Goal: Register for event/course

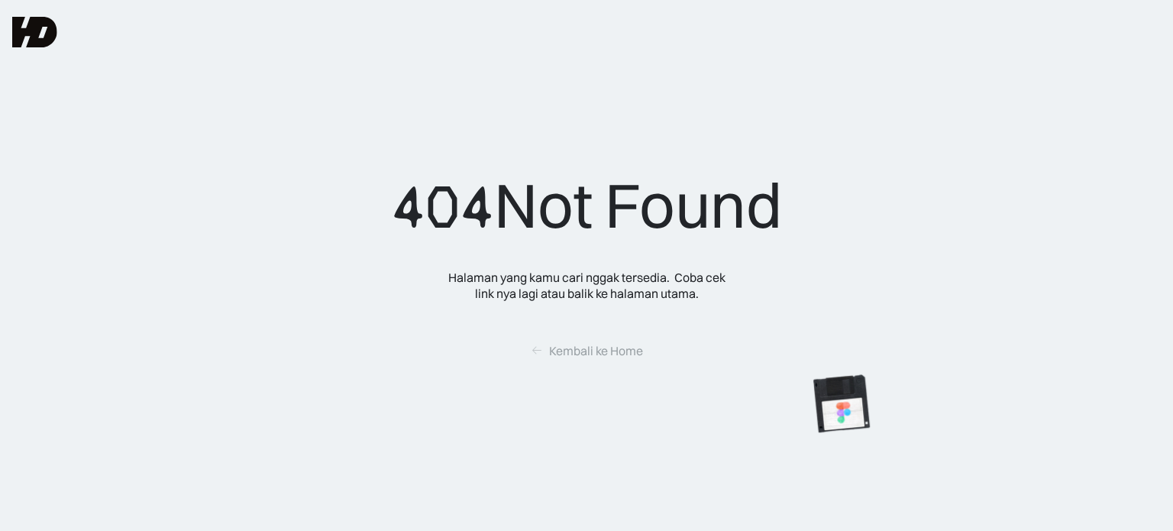
click at [35, 24] on img at bounding box center [34, 32] width 45 height 31
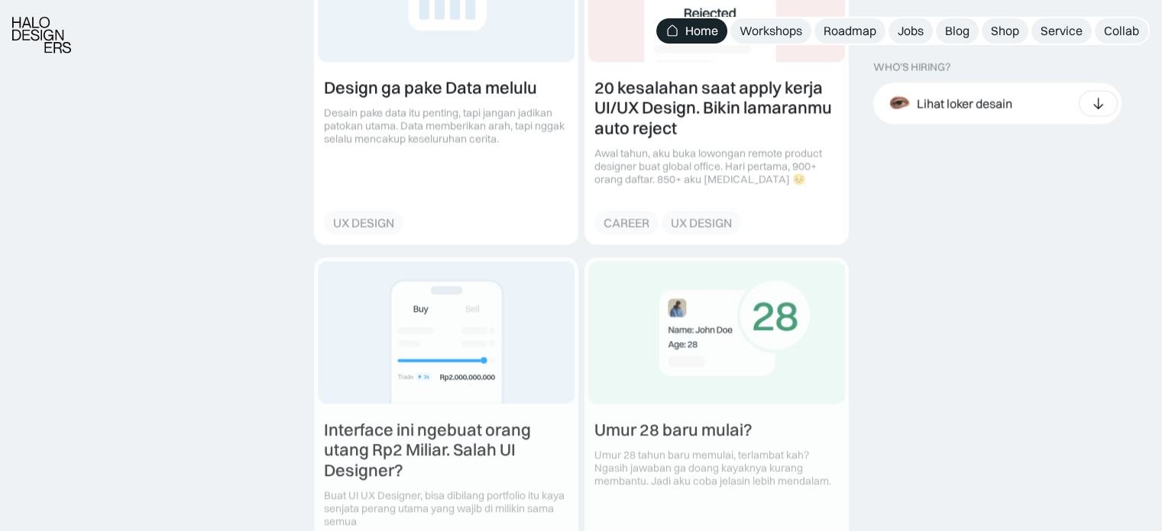
scroll to position [2903, 0]
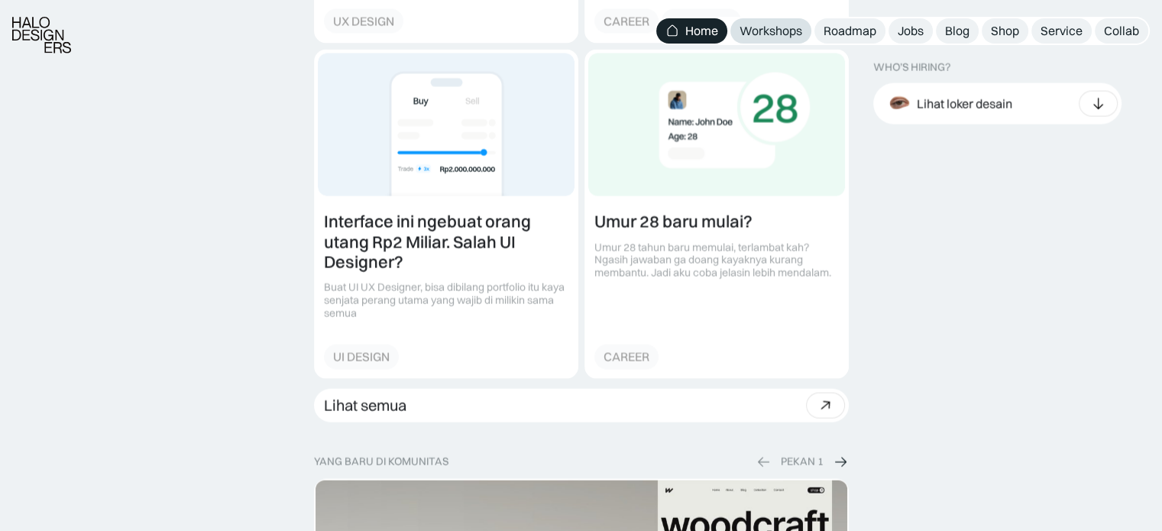
click at [787, 25] on div "Workshops" at bounding box center [770, 31] width 63 height 16
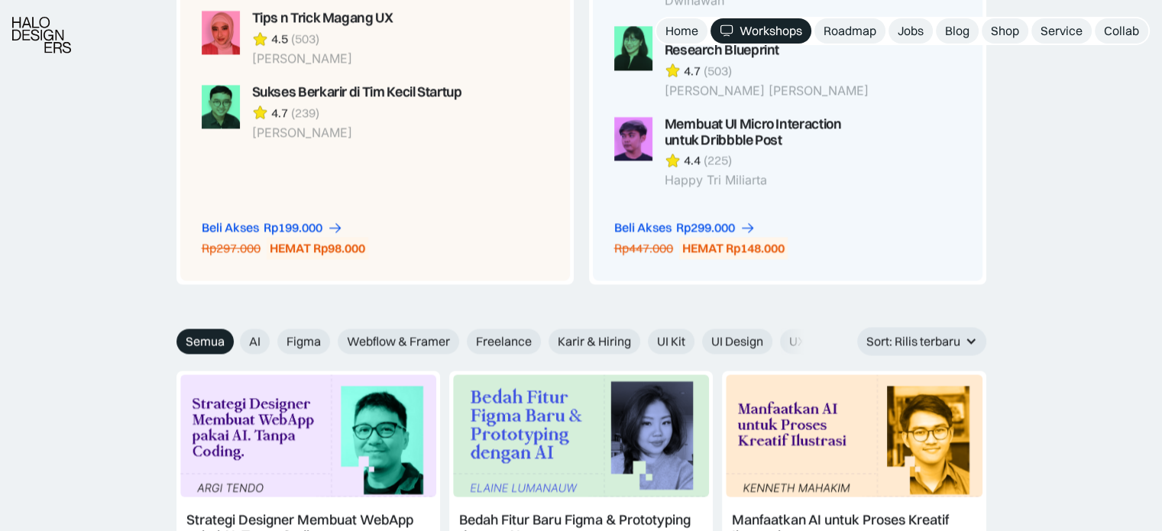
scroll to position [2521, 0]
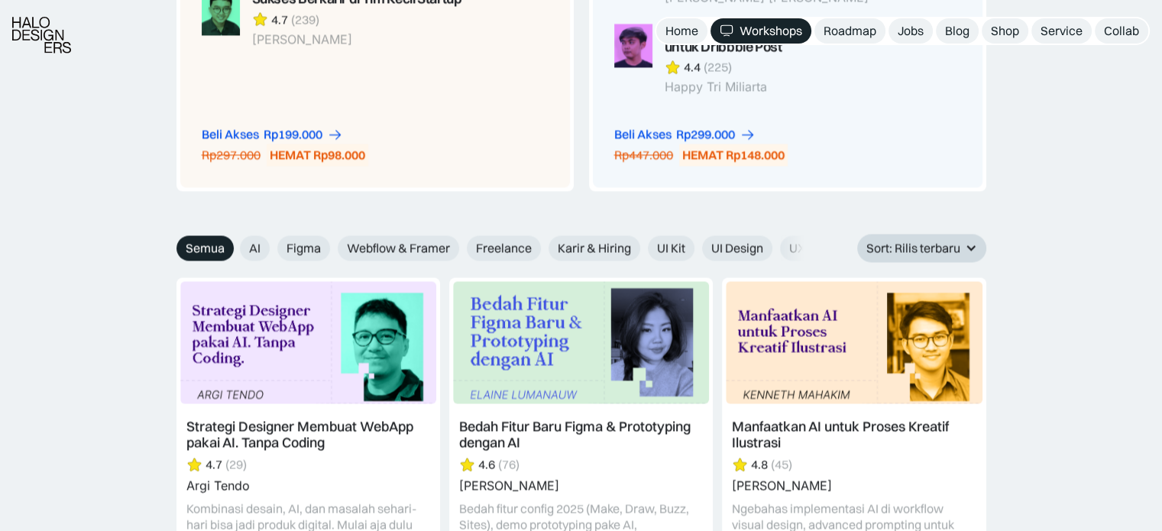
click at [956, 240] on div "Sort: Rilis terbaru" at bounding box center [913, 248] width 94 height 16
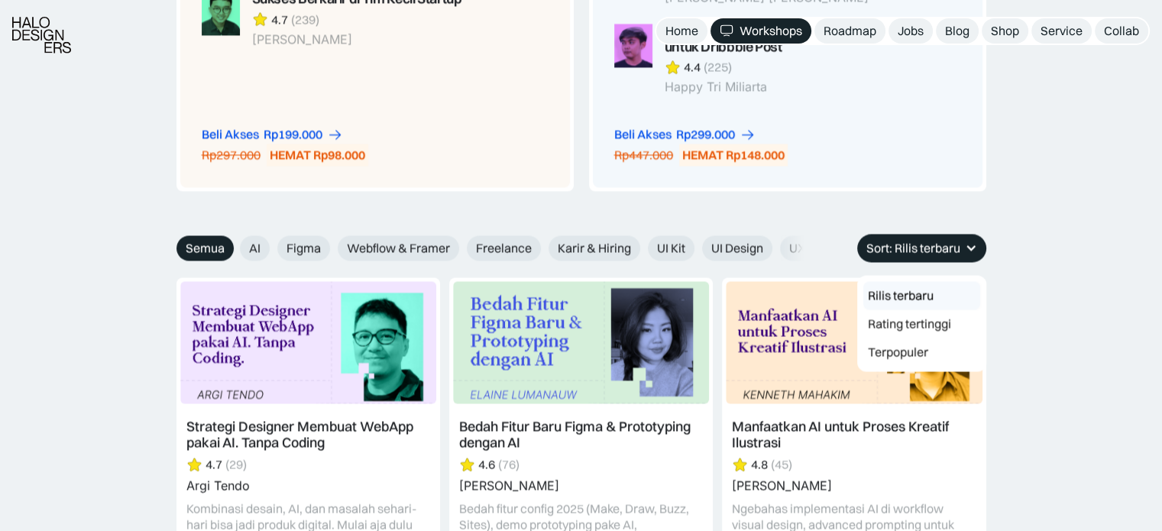
click at [913, 240] on div "Sort: Rilis terbaru" at bounding box center [913, 248] width 94 height 16
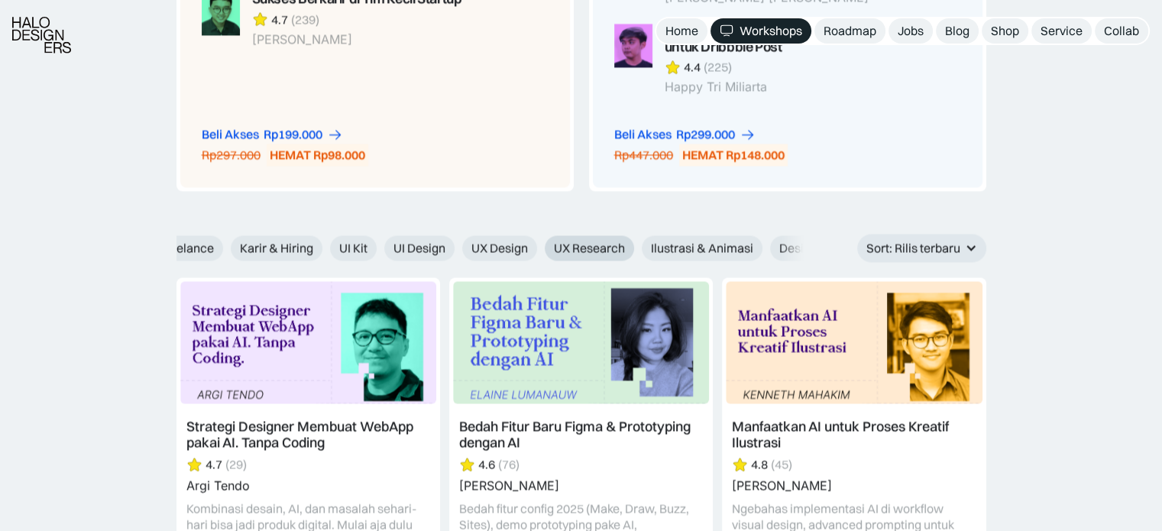
drag, startPoint x: 776, startPoint y: 229, endPoint x: 617, endPoint y: 231, distance: 158.9
click at [617, 235] on div "AI Figma Webflow & Framer Freelance Karir & Hiring UI Kit UI Design UX Design U…" at bounding box center [489, 247] width 1135 height 25
drag, startPoint x: 724, startPoint y: 228, endPoint x: 581, endPoint y: 230, distance: 142.9
click at [581, 235] on div "AI Figma Webflow & Framer Freelance Karir & Hiring UI Kit UI Design UX Design U…" at bounding box center [219, 247] width 1135 height 25
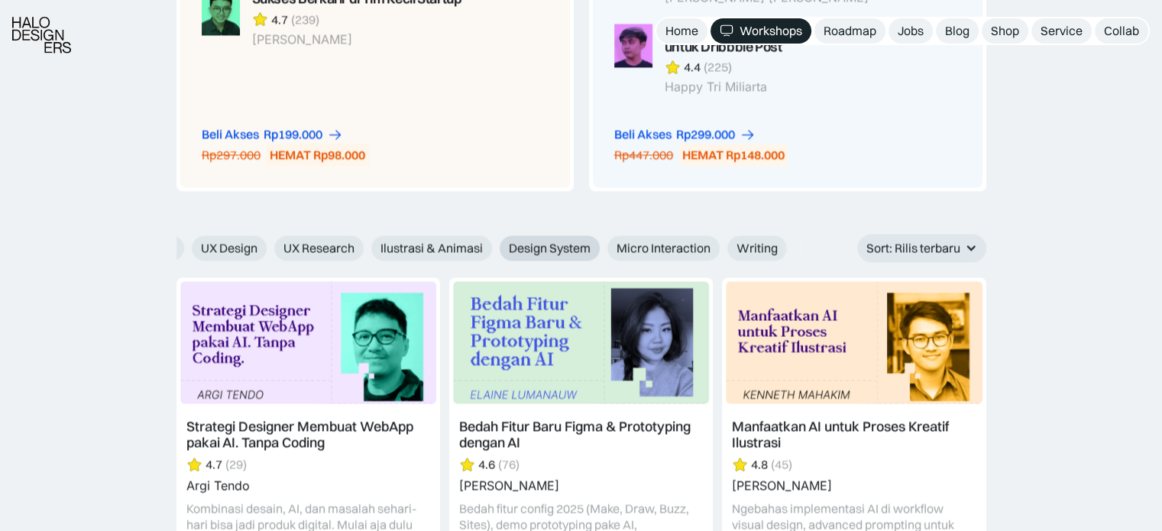
drag, startPoint x: 703, startPoint y: 223, endPoint x: 519, endPoint y: 228, distance: 183.4
click at [519, 235] on div "AI Figma Webflow & Framer Freelance Karir & Hiring UI Kit UI Design UX Design U…" at bounding box center [219, 247] width 1135 height 25
drag, startPoint x: 497, startPoint y: 222, endPoint x: 754, endPoint y: 241, distance: 258.1
click at [754, 241] on div "AI Figma Webflow & Framer Freelance Karir & Hiring UI Kit UI Design UX Design U…" at bounding box center [734, 247] width 1135 height 25
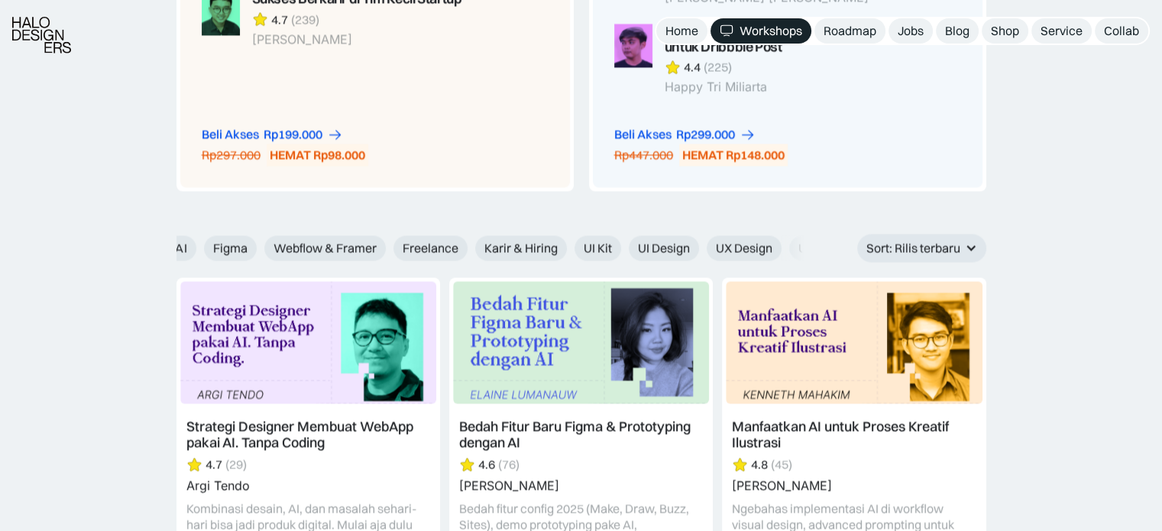
scroll to position [0, 0]
drag, startPoint x: 497, startPoint y: 237, endPoint x: 628, endPoint y: 245, distance: 131.7
click at [421, 240] on span "Webflow & Framer" at bounding box center [398, 248] width 103 height 16
click at [235, 238] on input "Webflow & Framer" at bounding box center [230, 243] width 10 height 10
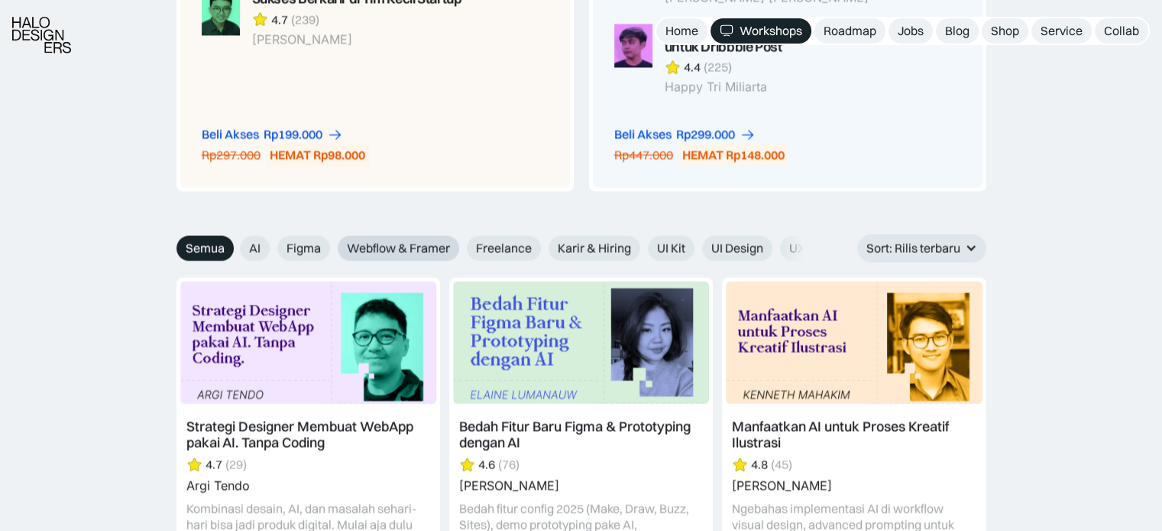
radio input "true"
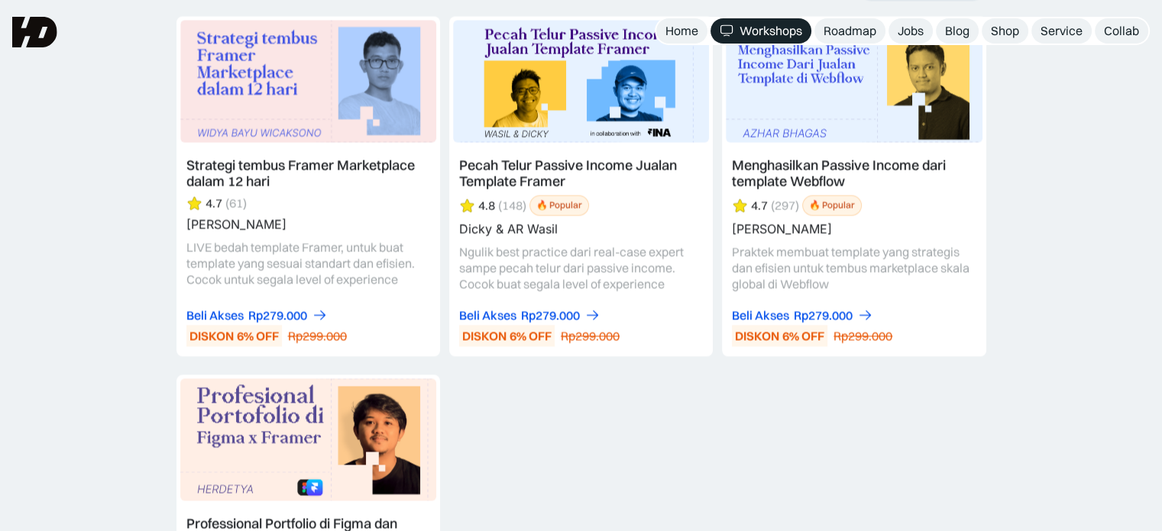
scroll to position [2674, 0]
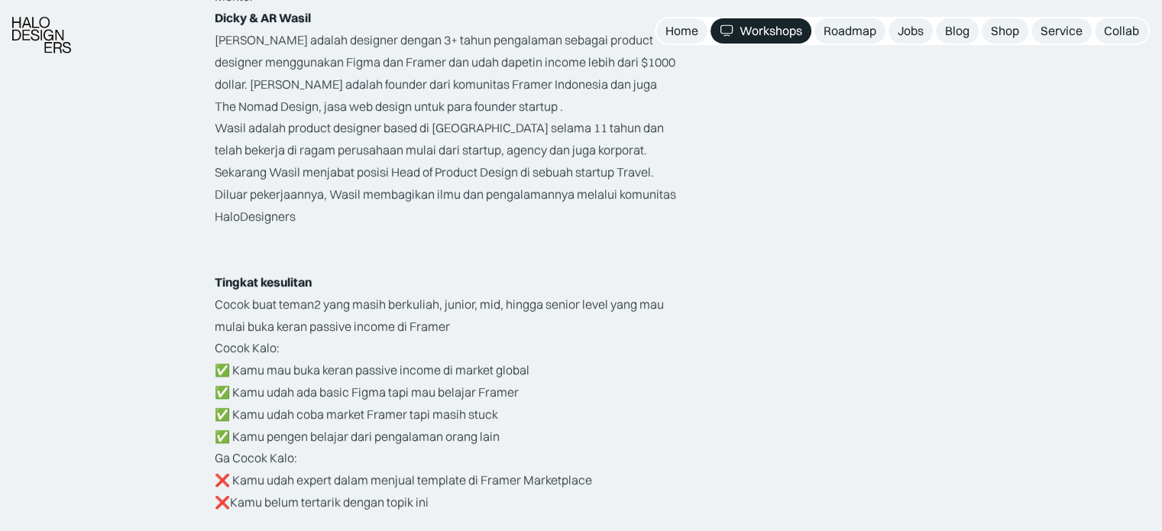
scroll to position [2521, 0]
